Goal: Task Accomplishment & Management: Manage account settings

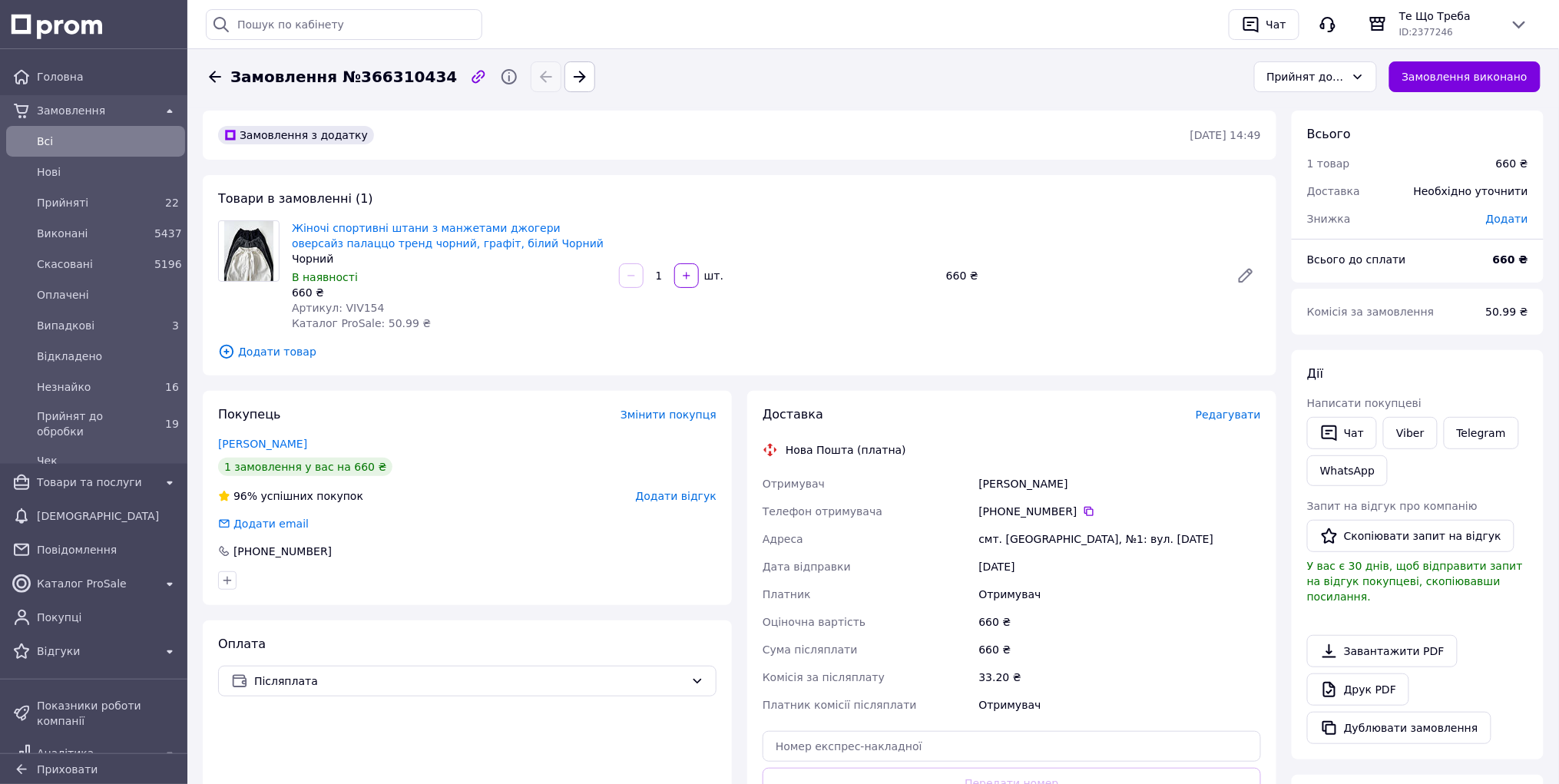
click at [1307, 75] on div "Прийнят до обробки" at bounding box center [1306, 76] width 79 height 17
click at [1285, 72] on div "Прийнят до обробки" at bounding box center [1306, 76] width 79 height 17
click at [1284, 213] on li "Чек" at bounding box center [1327, 214] width 122 height 28
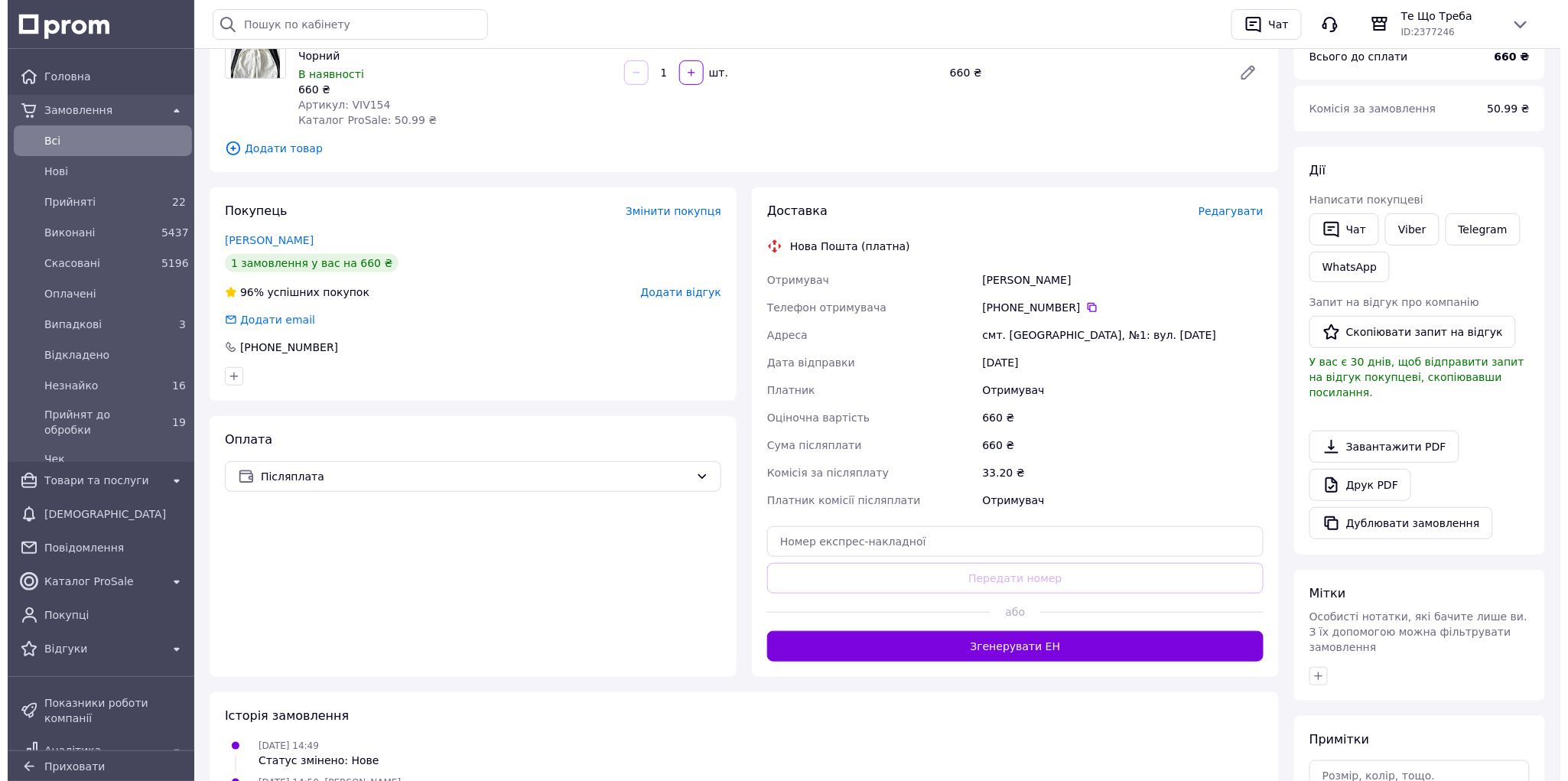
scroll to position [203, 0]
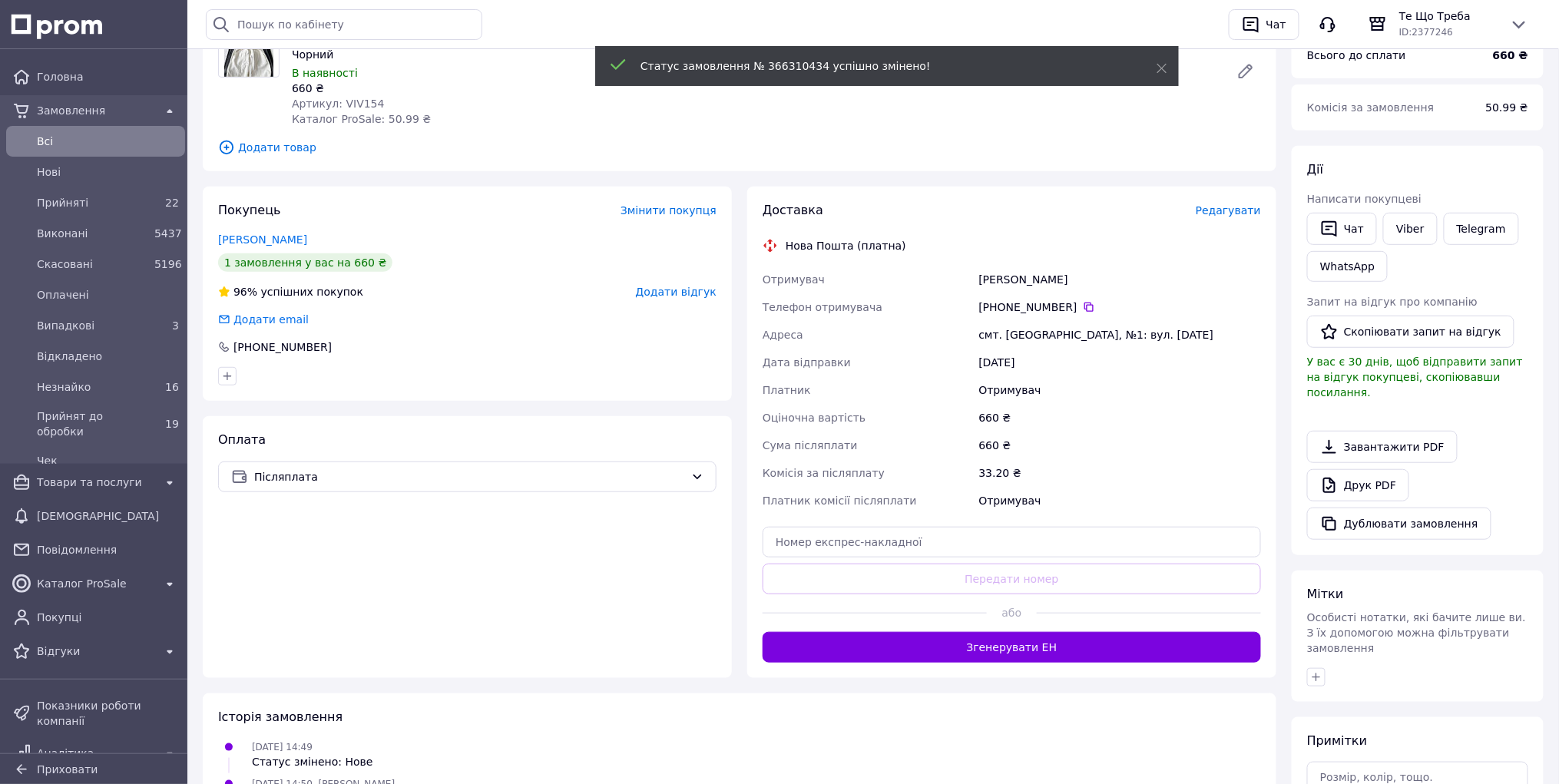
click at [1232, 210] on span "Редагувати" at bounding box center [1228, 210] width 66 height 12
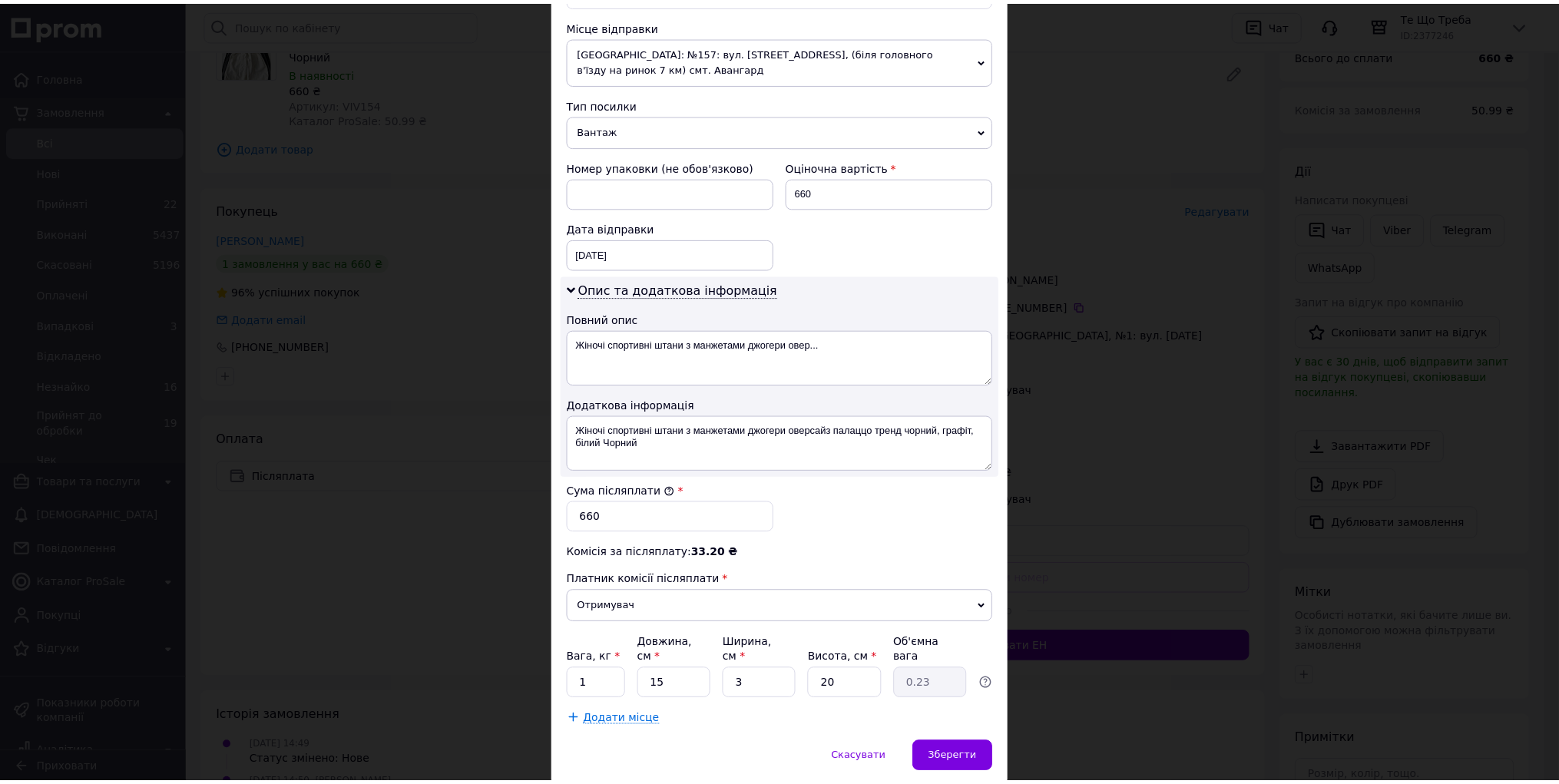
scroll to position [568, 0]
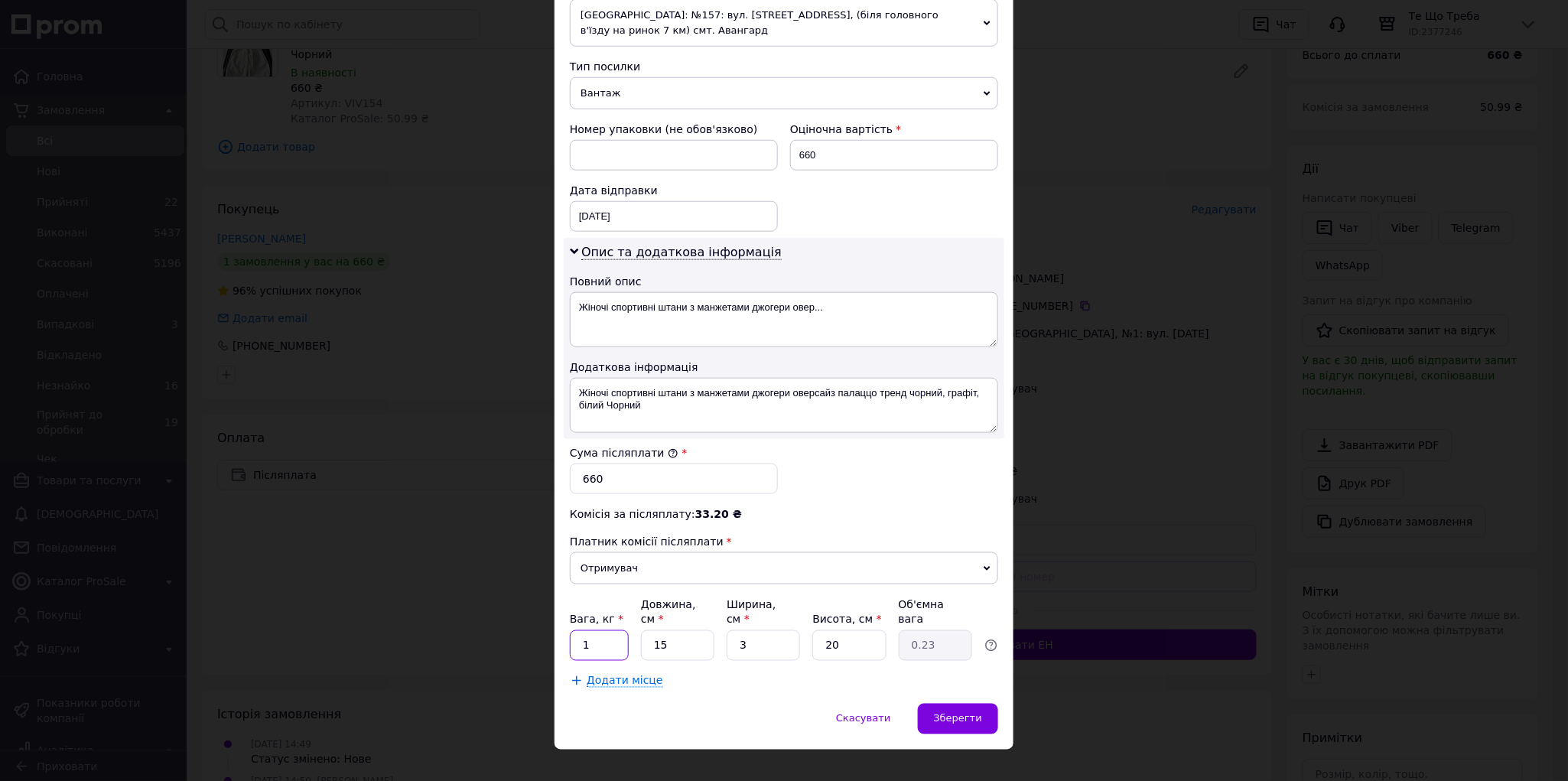
click at [600, 630] on input "1" at bounding box center [599, 645] width 59 height 31
type input "2"
click at [670, 630] on input "15" at bounding box center [677, 645] width 73 height 31
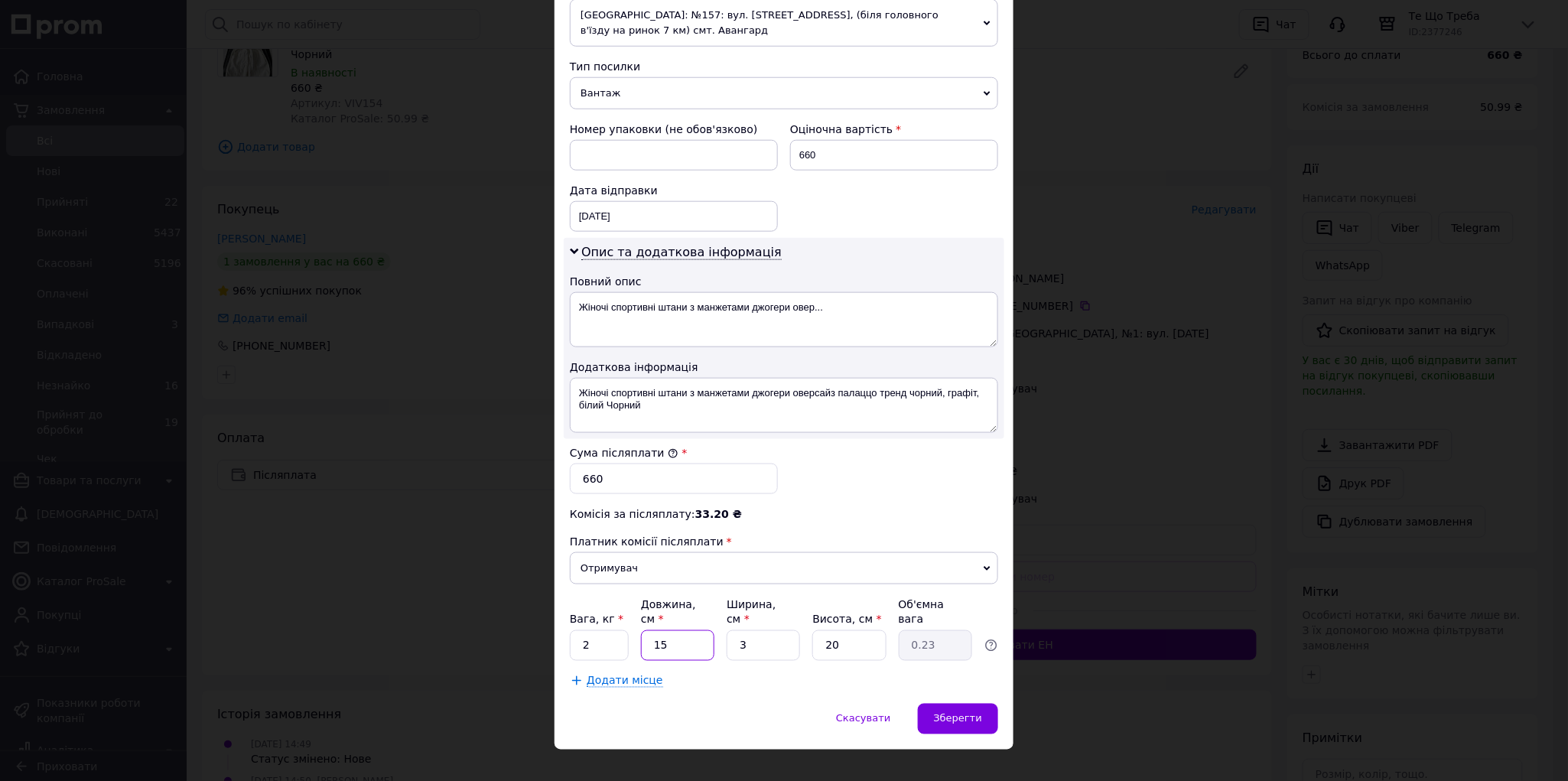
type input "2"
type input "0.1"
type input "20"
type input "0.3"
type input "20"
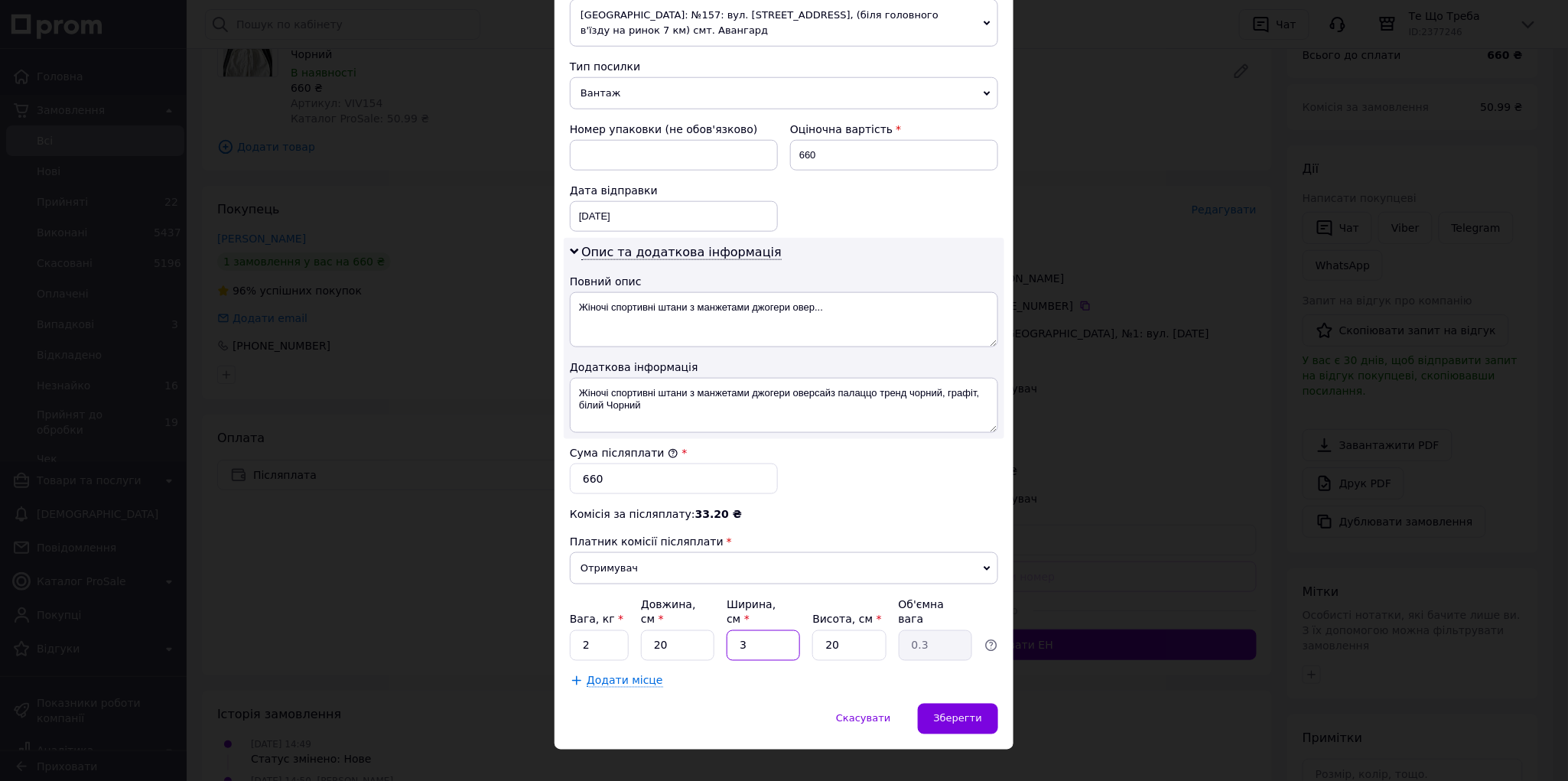
click at [765, 630] on input "3" at bounding box center [763, 645] width 73 height 31
type input "30"
type input "3"
click at [843, 630] on input "20" at bounding box center [849, 645] width 73 height 31
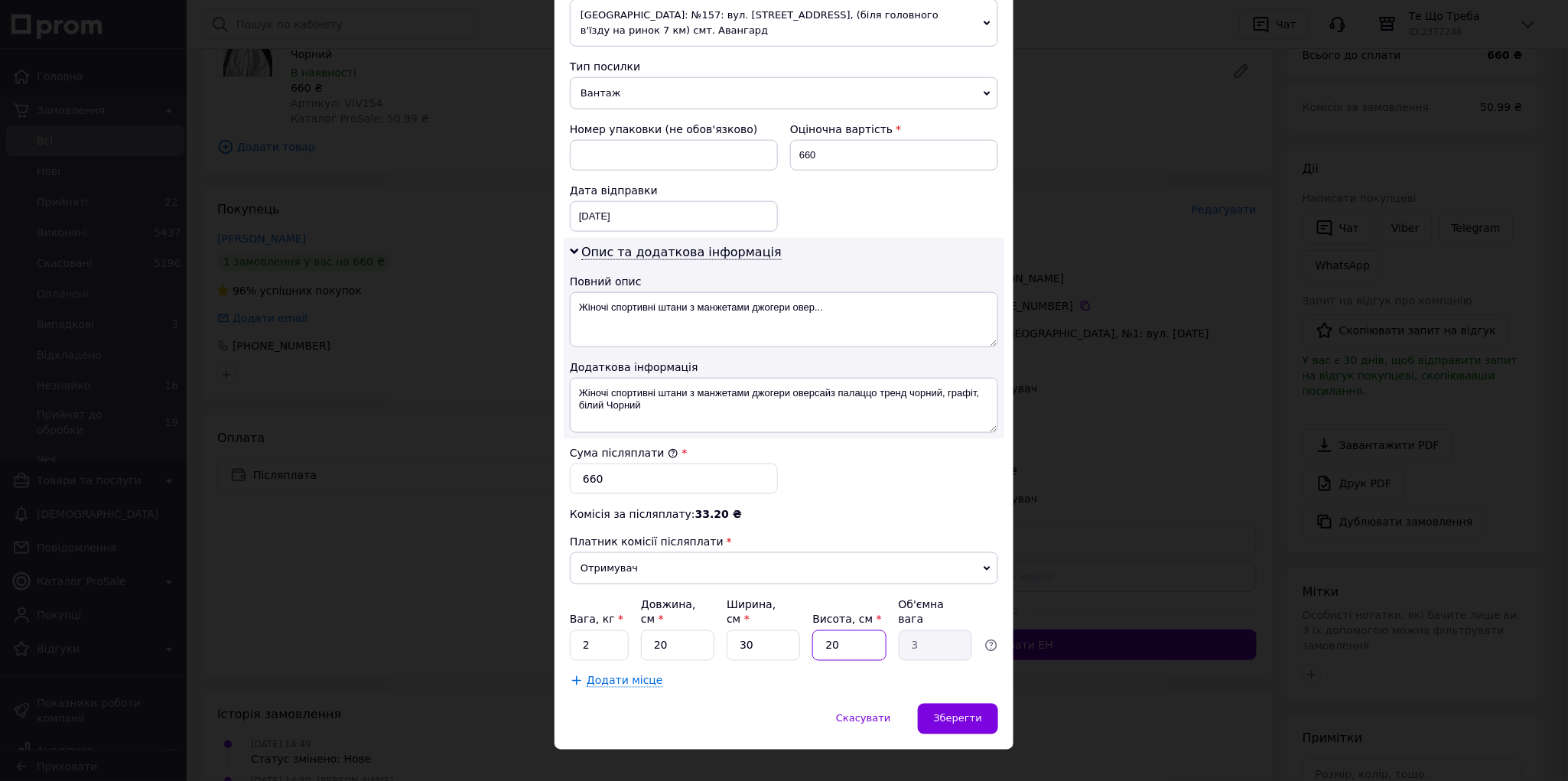
type input "2"
type input "0.3"
type input "1"
type input "0.15"
type input "10"
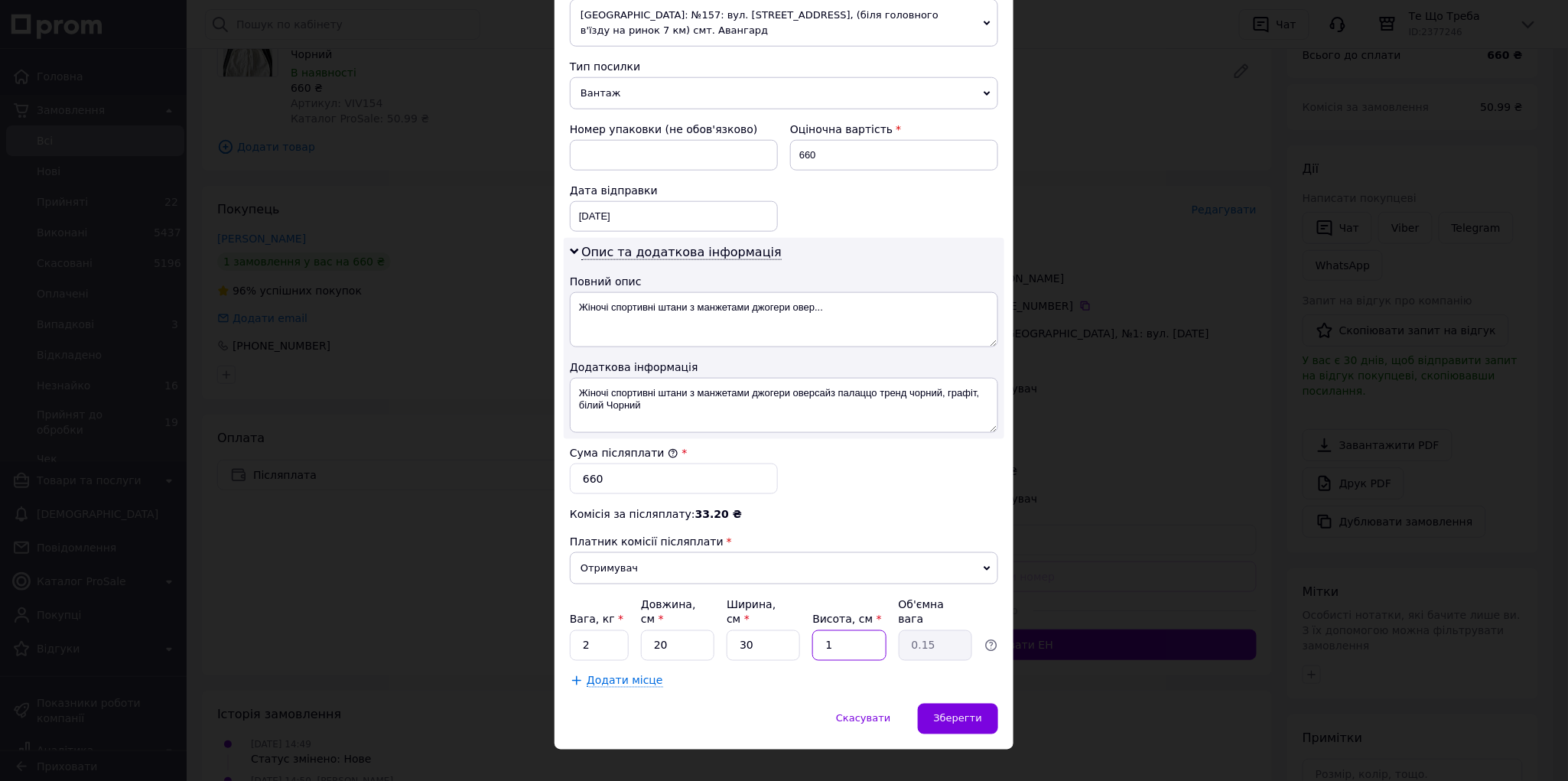
type input "1.5"
type input "10"
click at [943, 704] on div "Зберегти" at bounding box center [958, 719] width 81 height 31
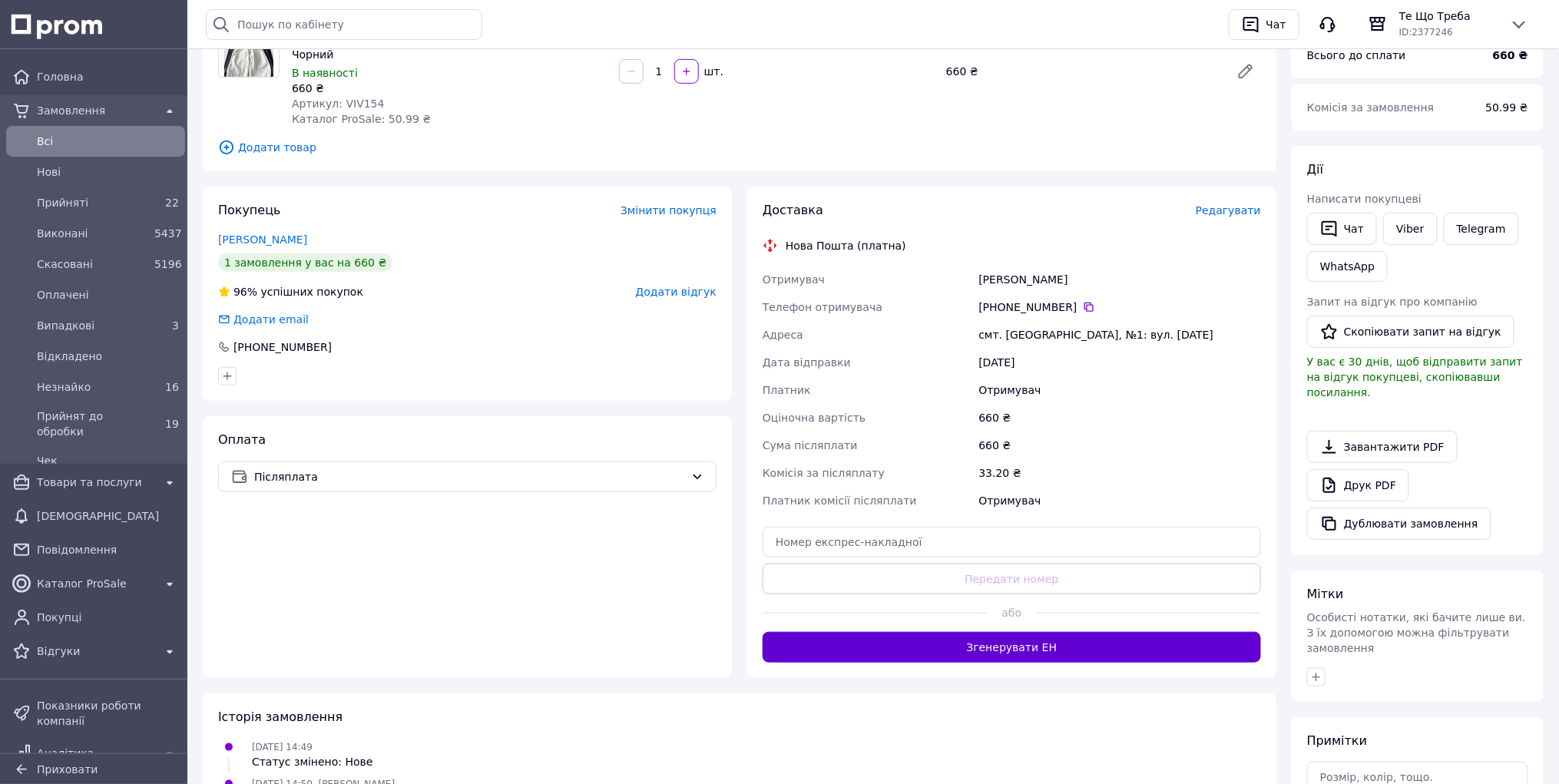
click at [1006, 645] on button "Згенерувати ЕН" at bounding box center [1011, 647] width 498 height 31
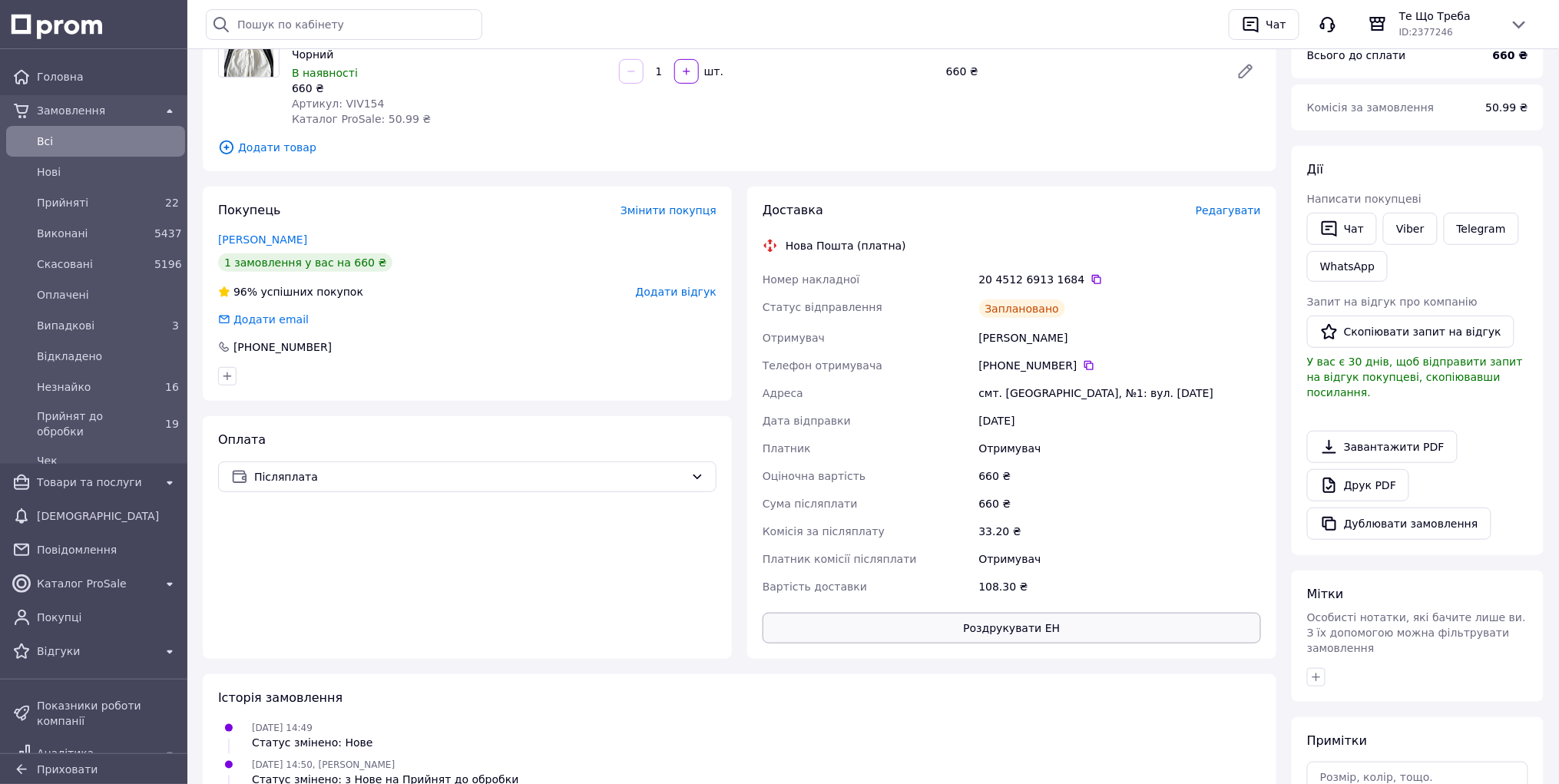
click at [1006, 626] on button "Роздрукувати ЕН" at bounding box center [1011, 628] width 498 height 31
